Goal: Navigation & Orientation: Find specific page/section

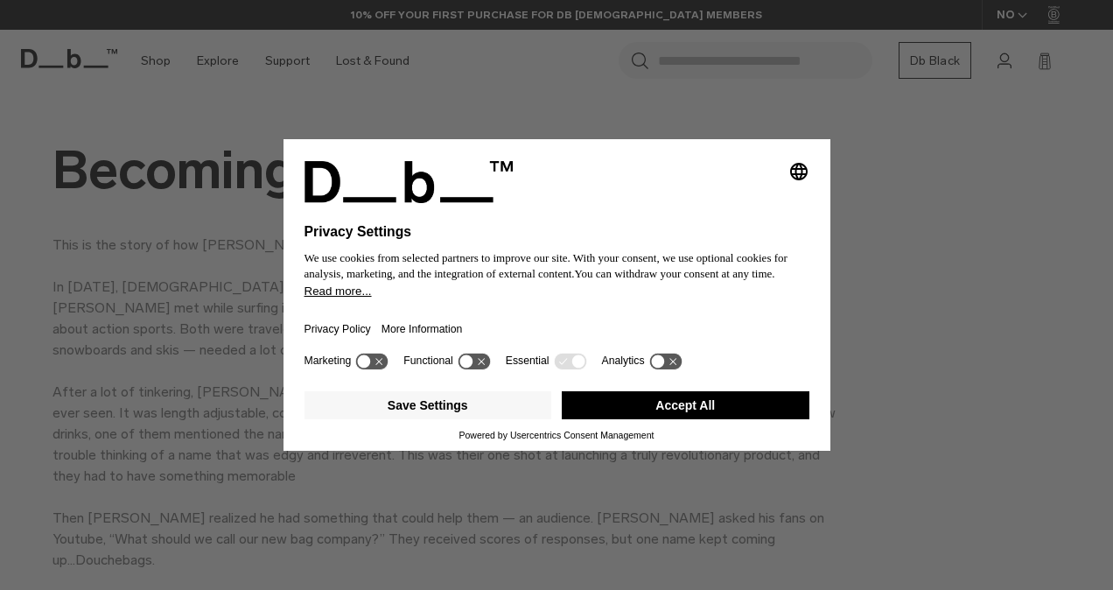
click at [623, 402] on button "Accept All" at bounding box center [686, 405] width 248 height 28
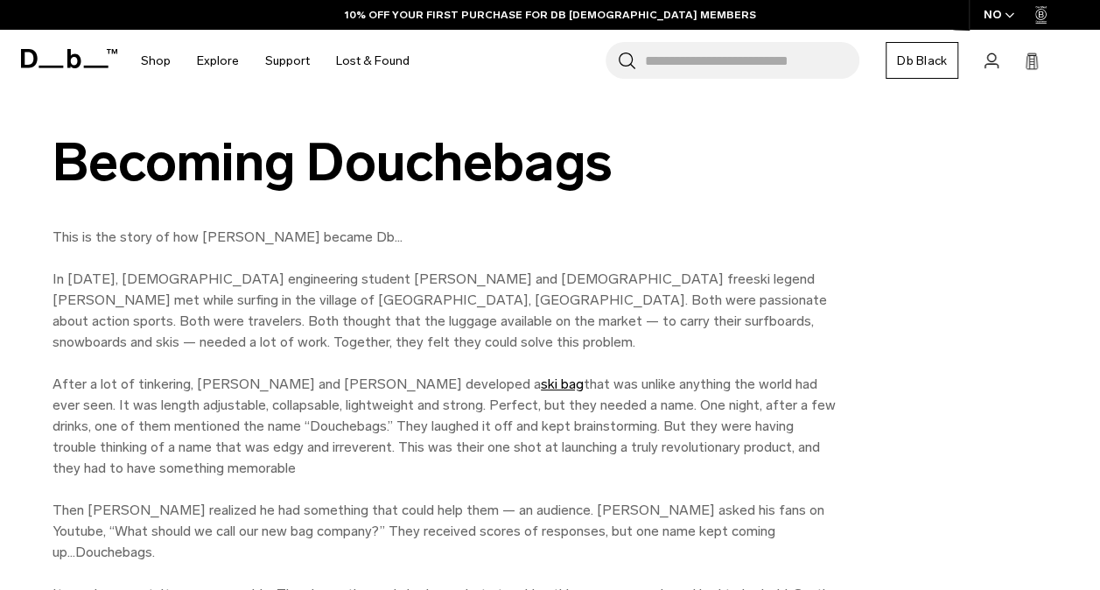
click at [356, 159] on div "Becoming Douchebags" at bounding box center [445, 162] width 787 height 59
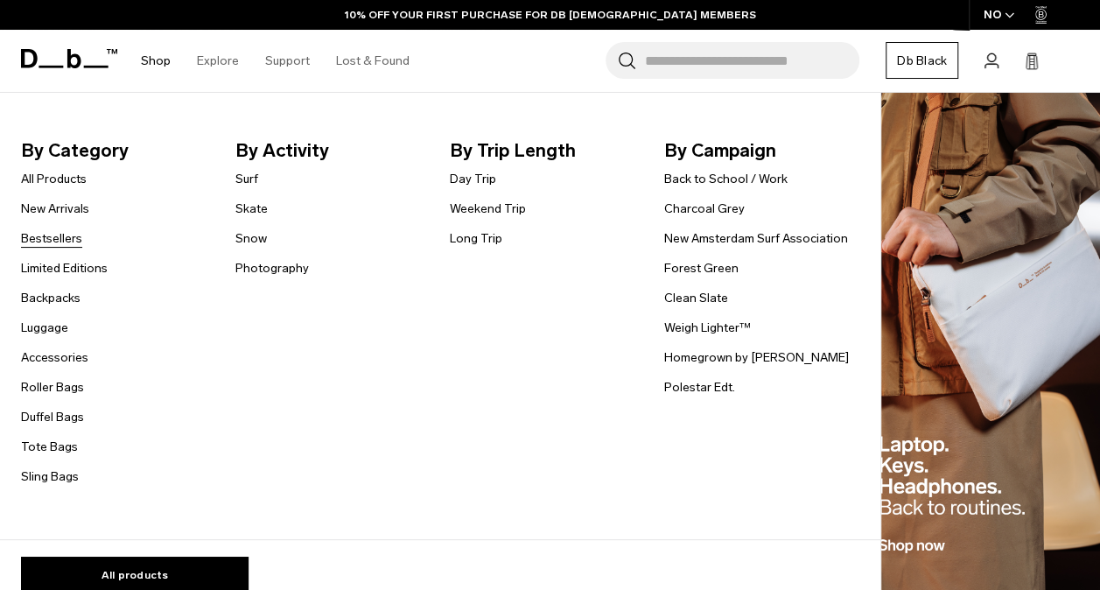
click at [59, 243] on link "Bestsellers" at bounding box center [51, 238] width 61 height 18
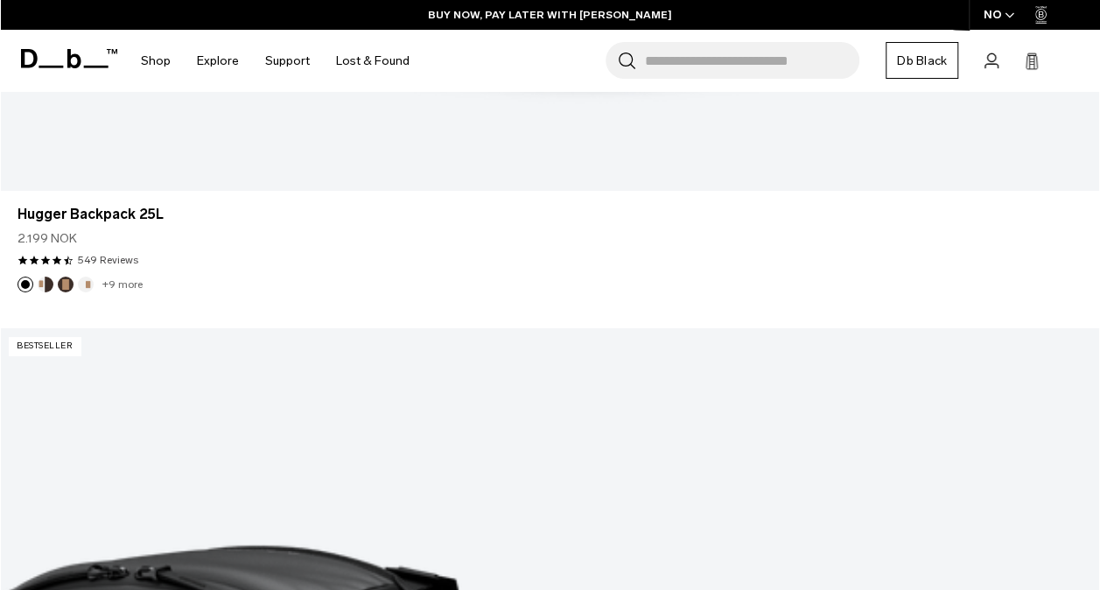
scroll to position [3007, 0]
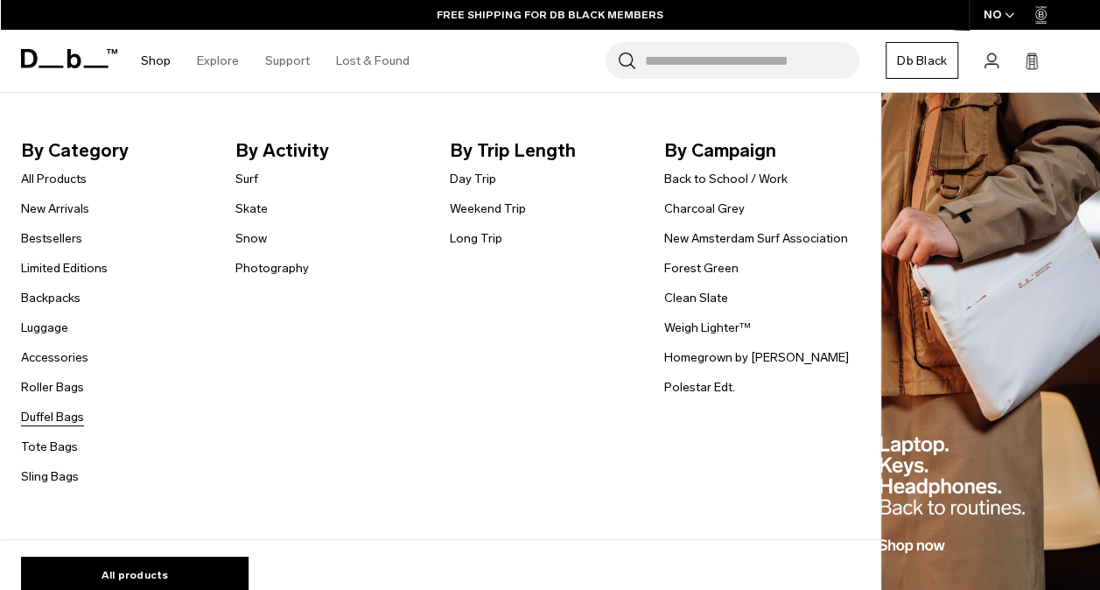
click at [67, 416] on link "Duffel Bags" at bounding box center [52, 417] width 63 height 18
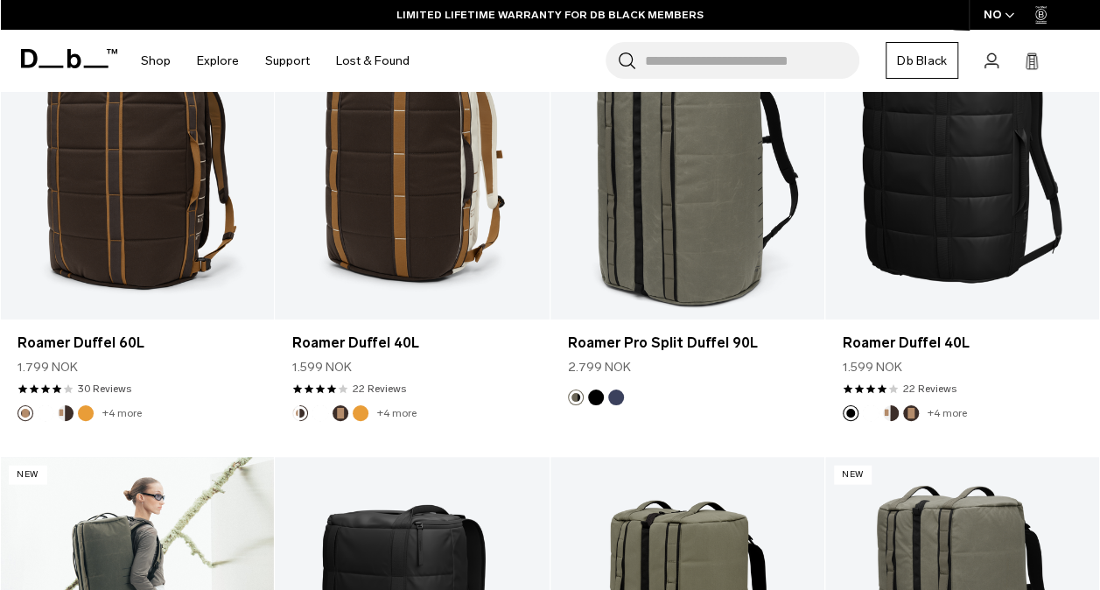
scroll to position [1587, 0]
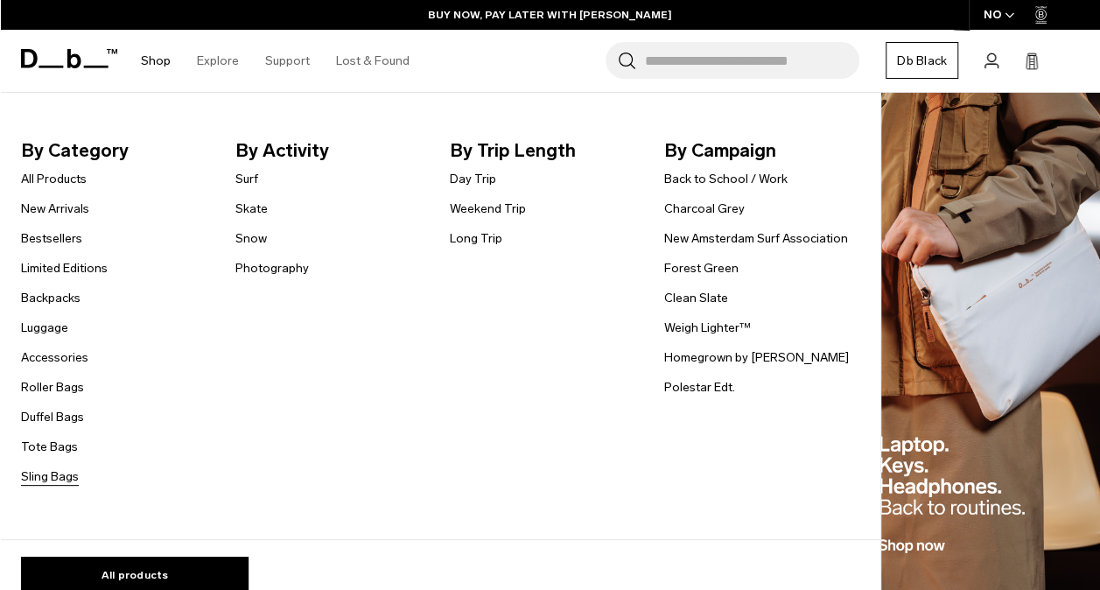
click at [44, 478] on link "Sling Bags" at bounding box center [50, 476] width 58 height 18
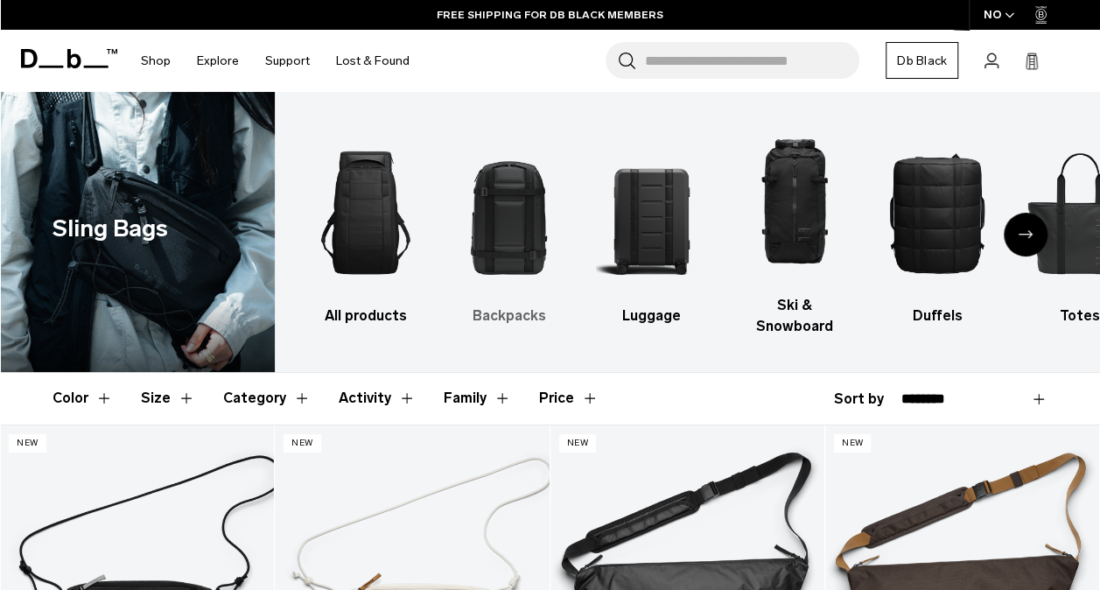
click at [530, 227] on img "2 / 10" at bounding box center [508, 213] width 112 height 168
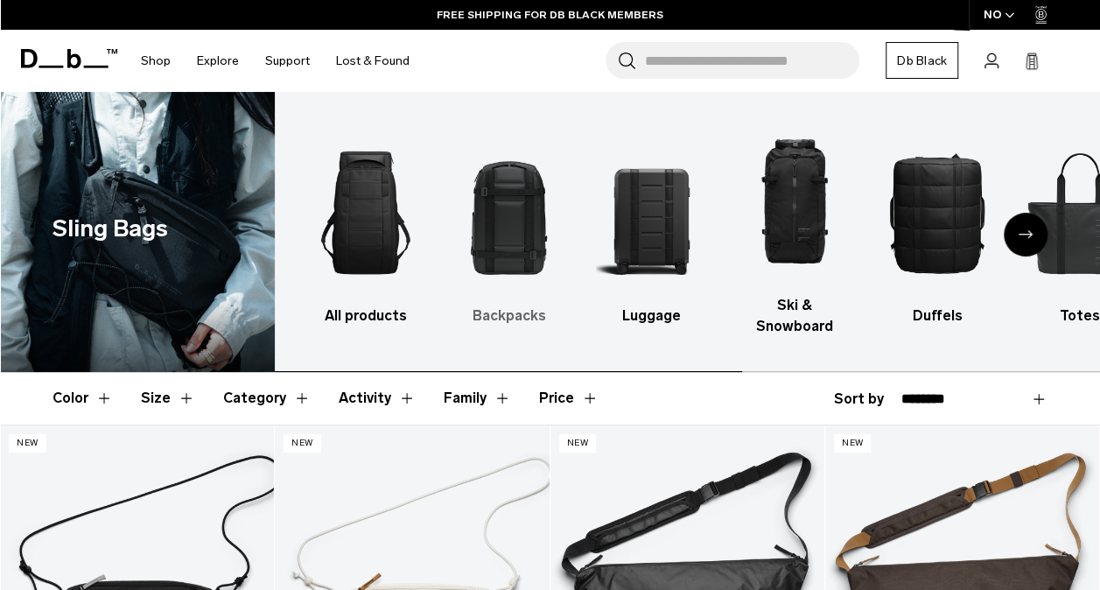
click at [516, 218] on img "2 / 10" at bounding box center [508, 213] width 112 height 168
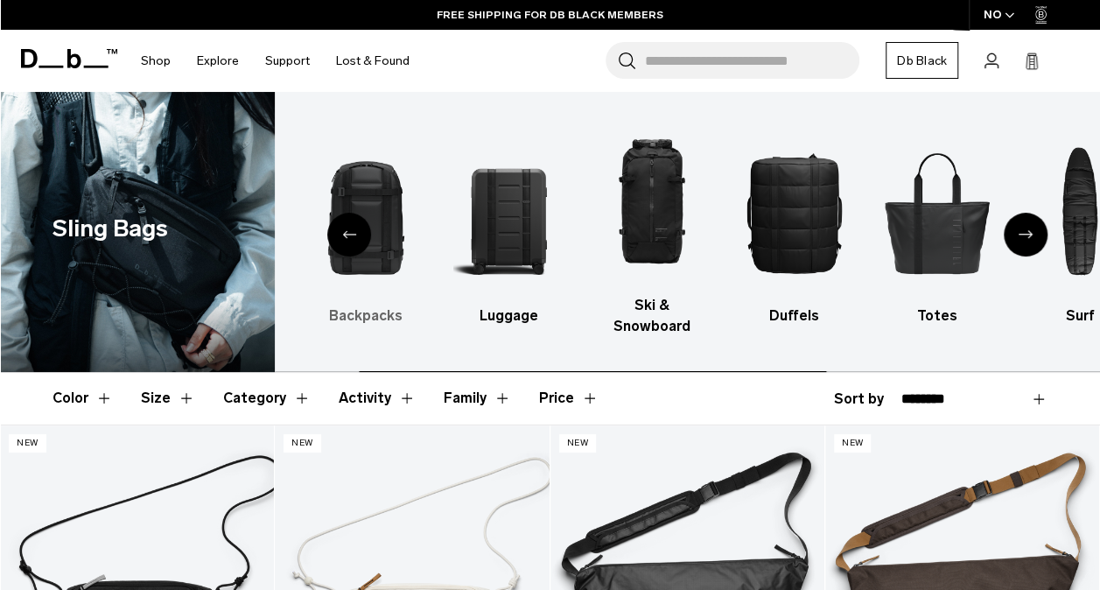
click at [384, 184] on img "2 / 10" at bounding box center [366, 213] width 112 height 168
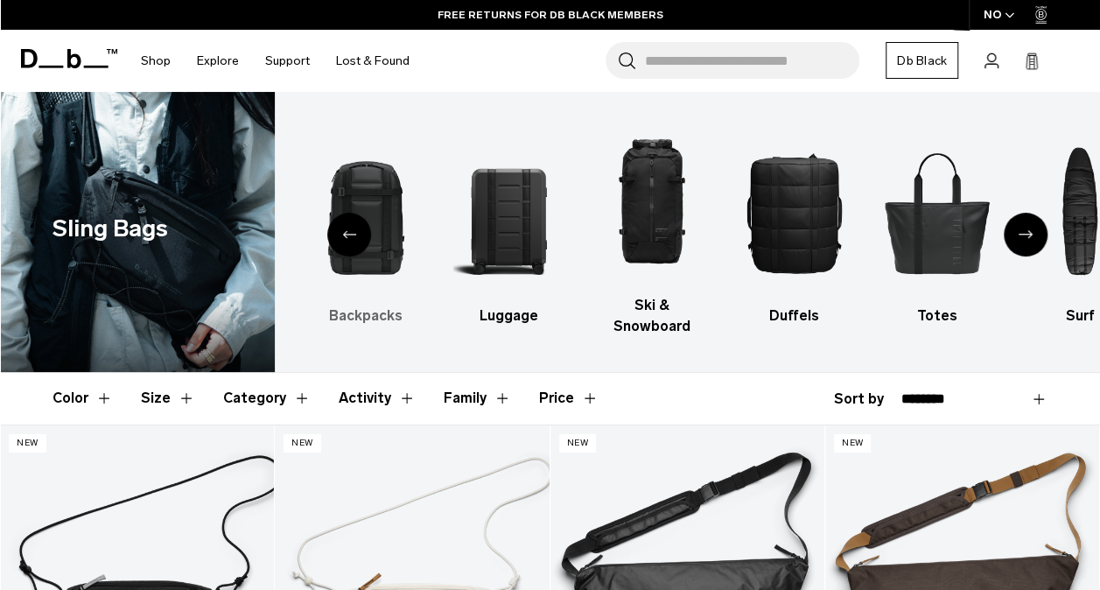
click at [376, 194] on img "2 / 10" at bounding box center [366, 213] width 112 height 168
click at [386, 305] on h3 "Backpacks" at bounding box center [366, 315] width 112 height 21
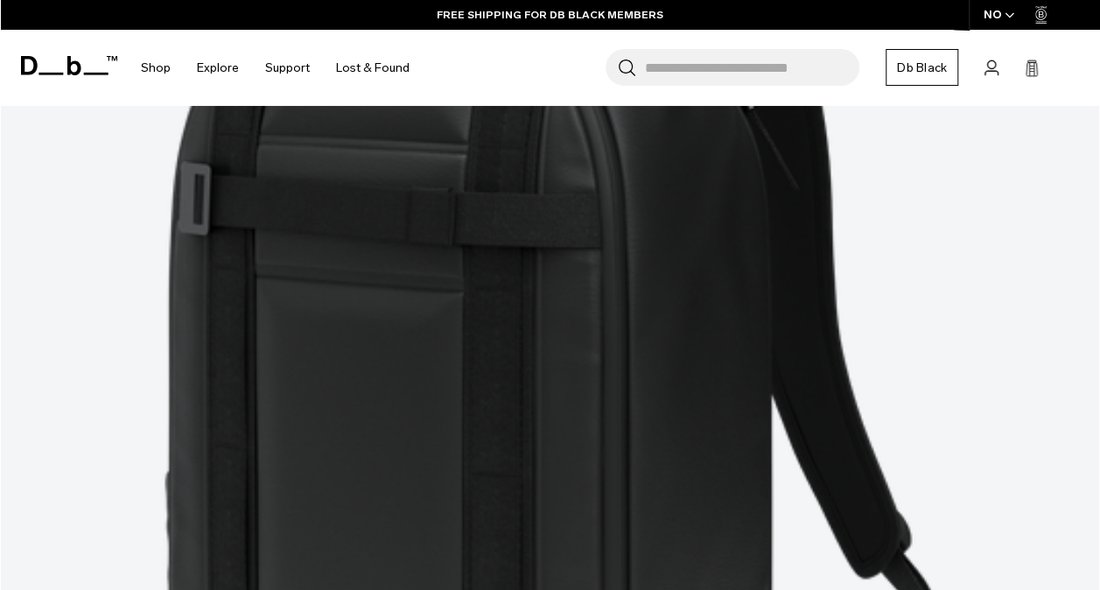
scroll to position [4461, 0]
